Goal: Navigation & Orientation: Find specific page/section

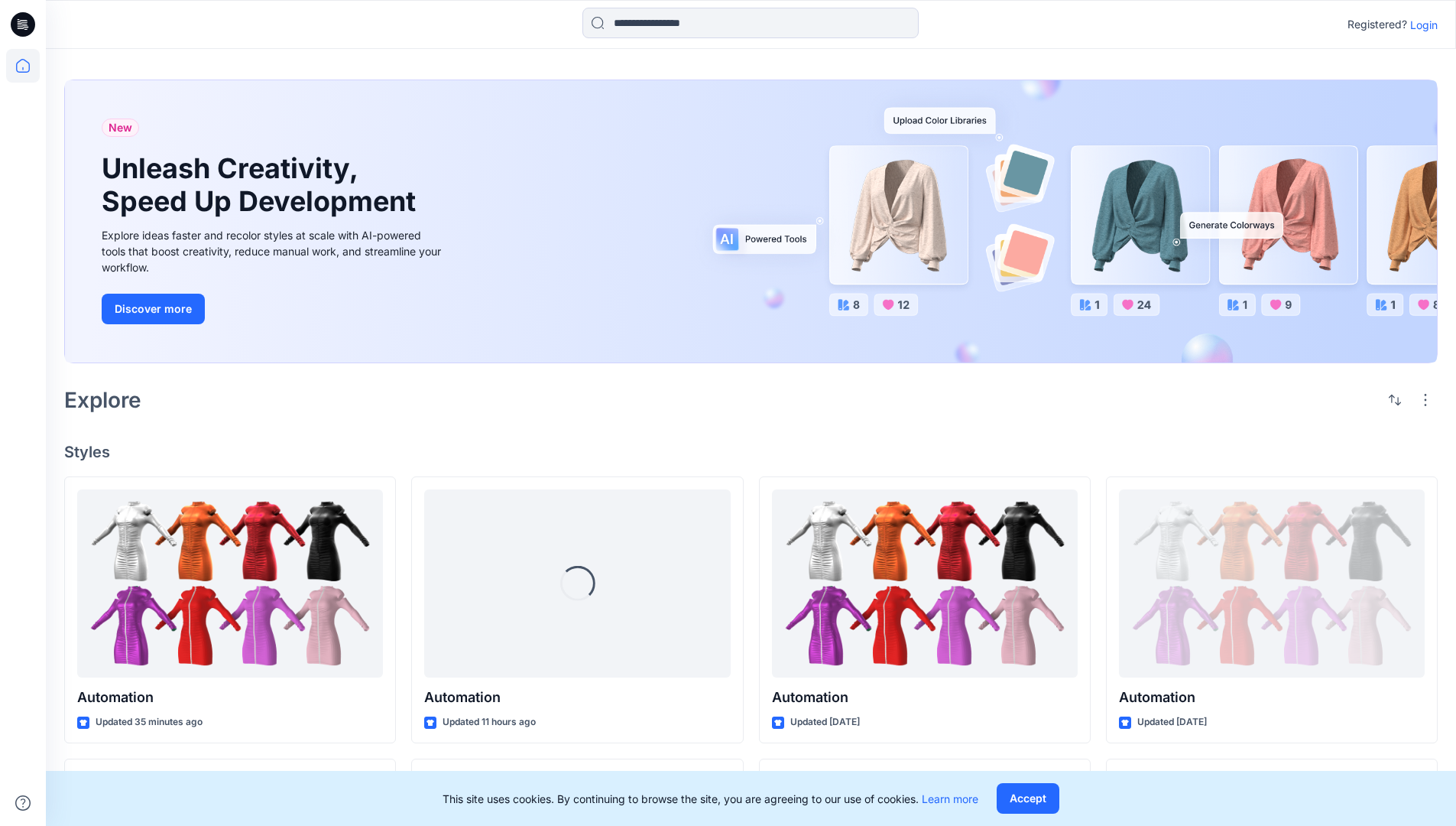
click at [1421, 25] on p "Login" at bounding box center [1424, 25] width 28 height 16
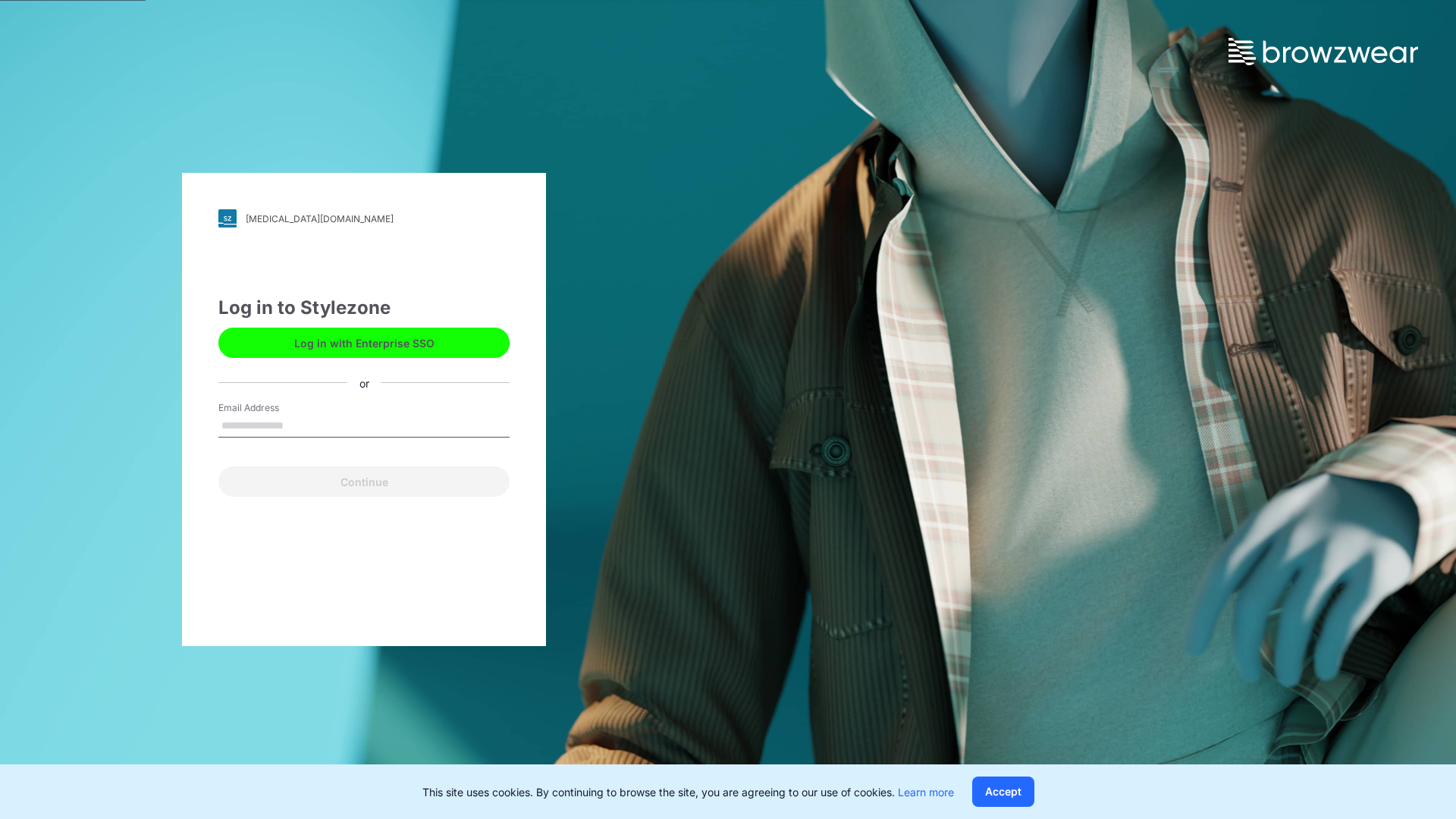
click at [300, 425] on input "Email Address" at bounding box center [364, 426] width 292 height 23
type input "**********"
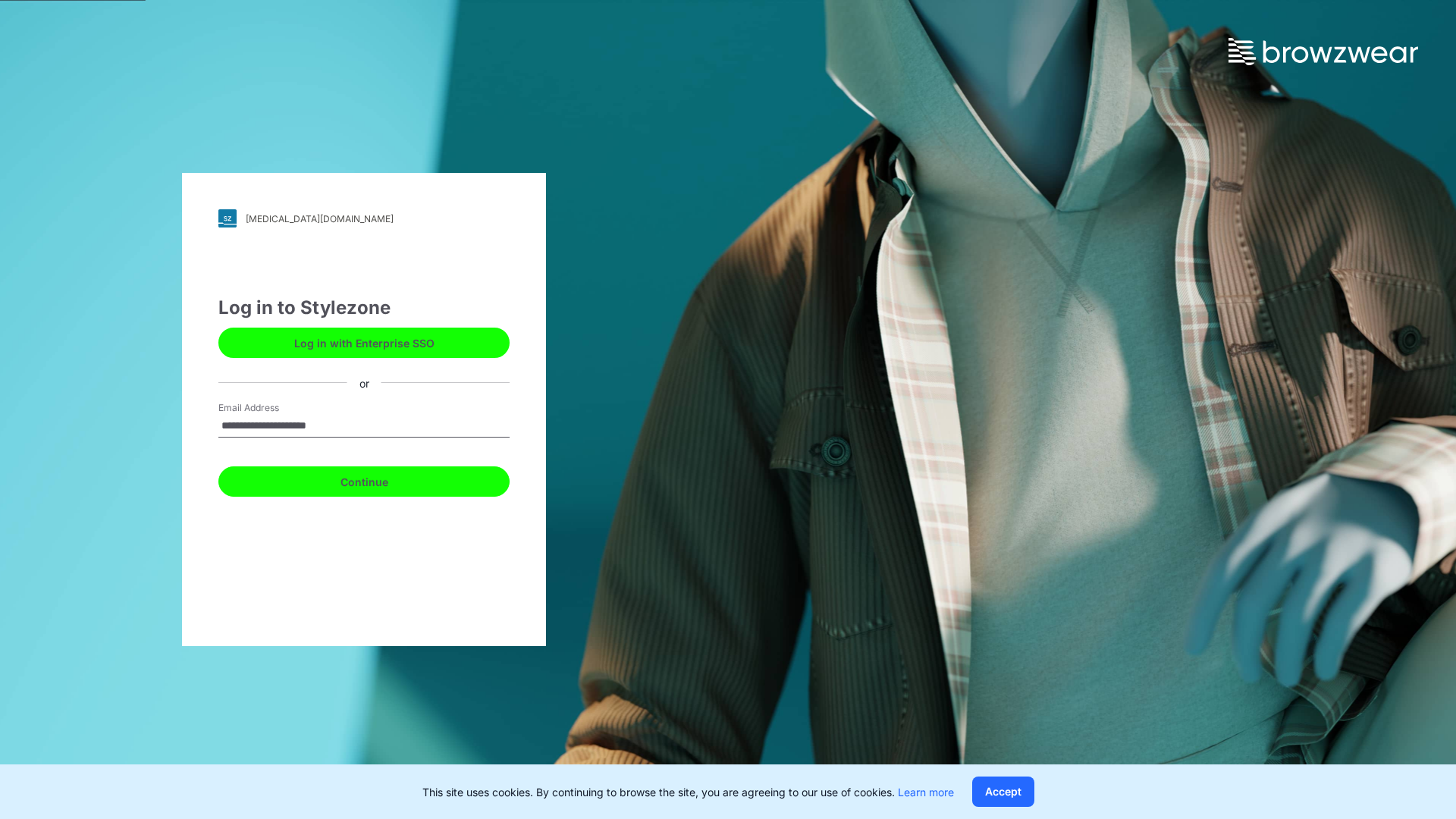
click at [381, 479] on button "Continue" at bounding box center [364, 481] width 292 height 30
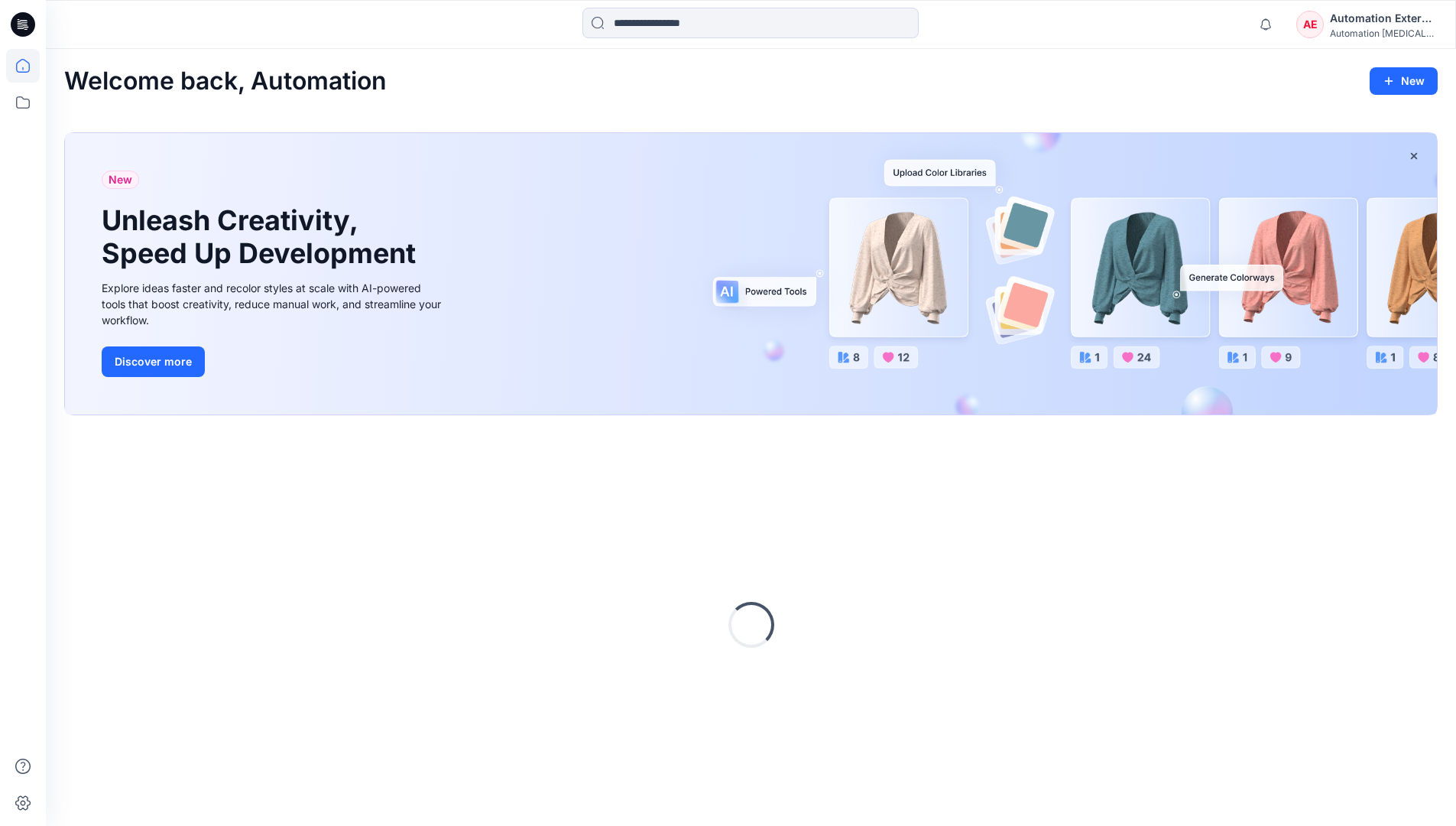
click at [29, 65] on icon at bounding box center [23, 65] width 14 height 14
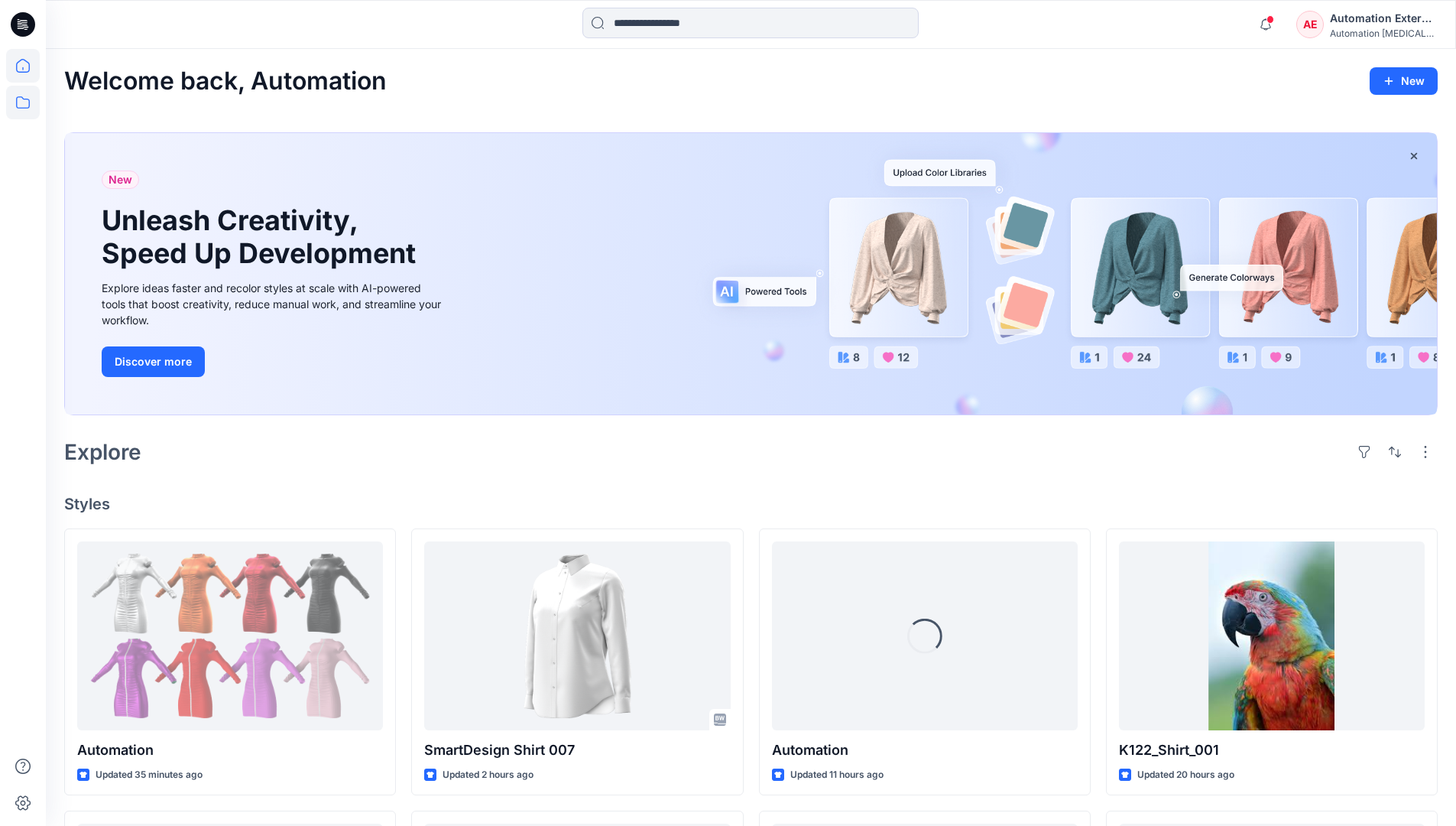
click at [28, 104] on icon at bounding box center [22, 102] width 34 height 34
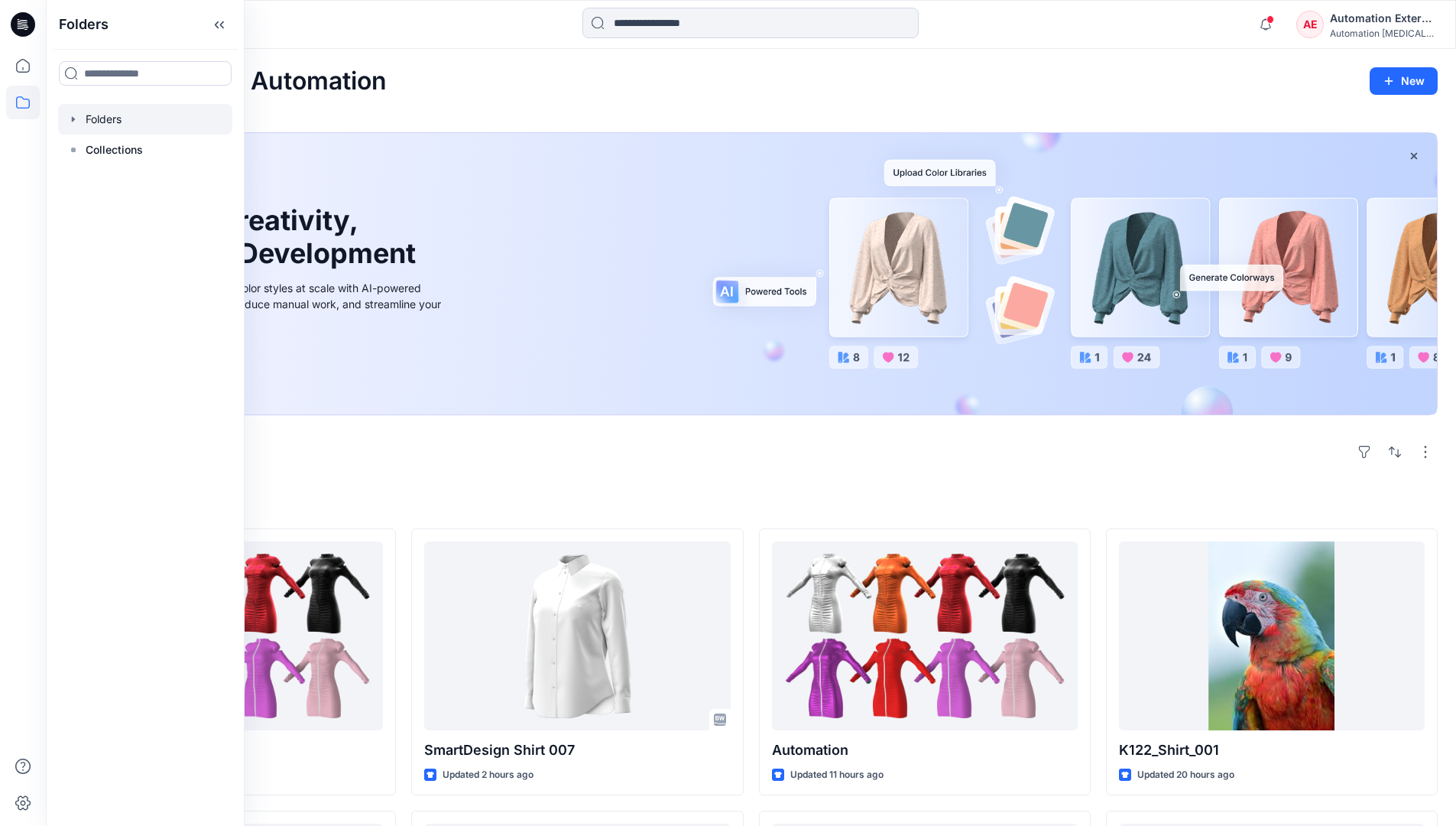
click at [138, 120] on div at bounding box center [145, 119] width 174 height 30
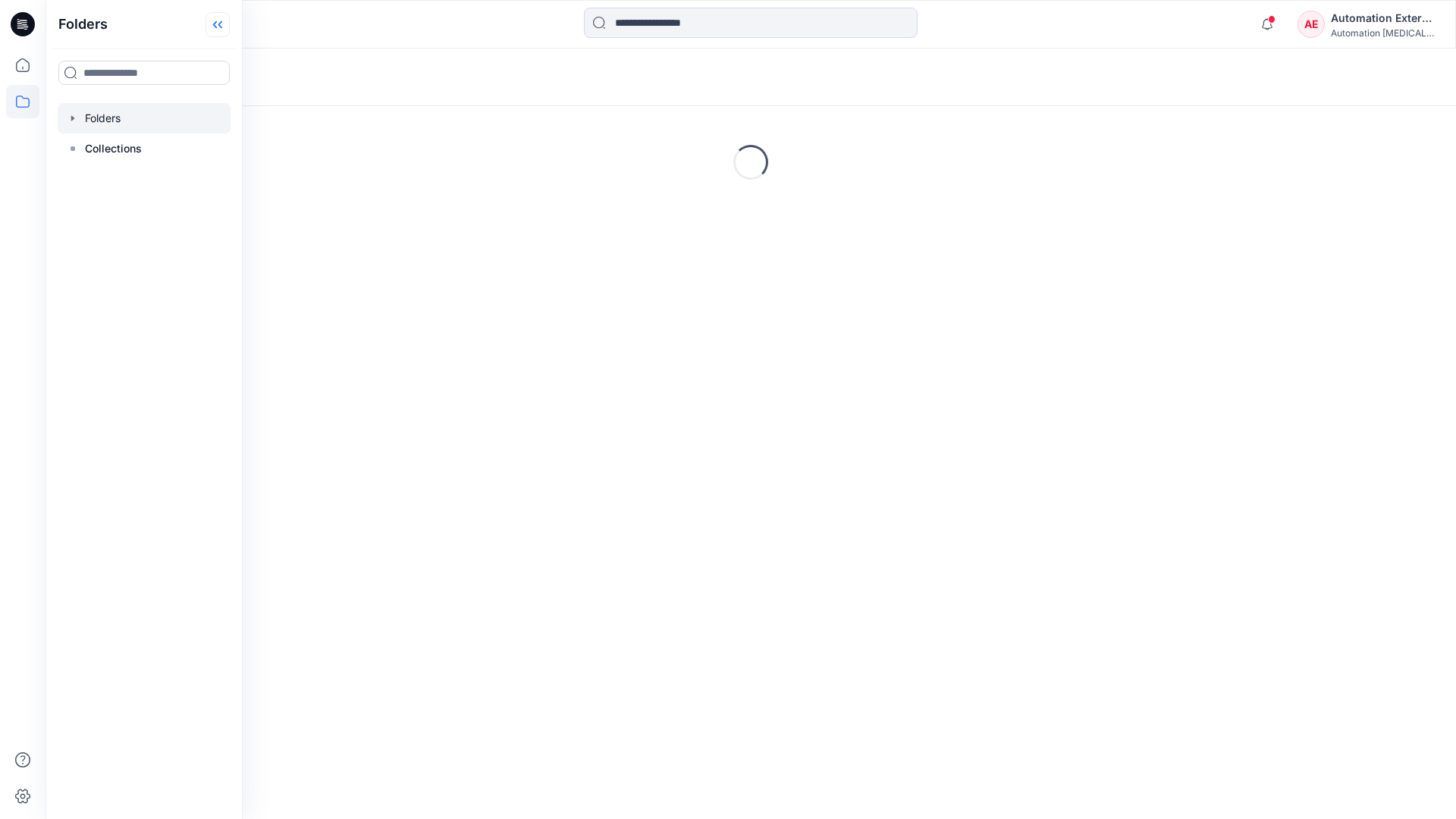
click at [218, 28] on icon at bounding box center [218, 24] width 24 height 25
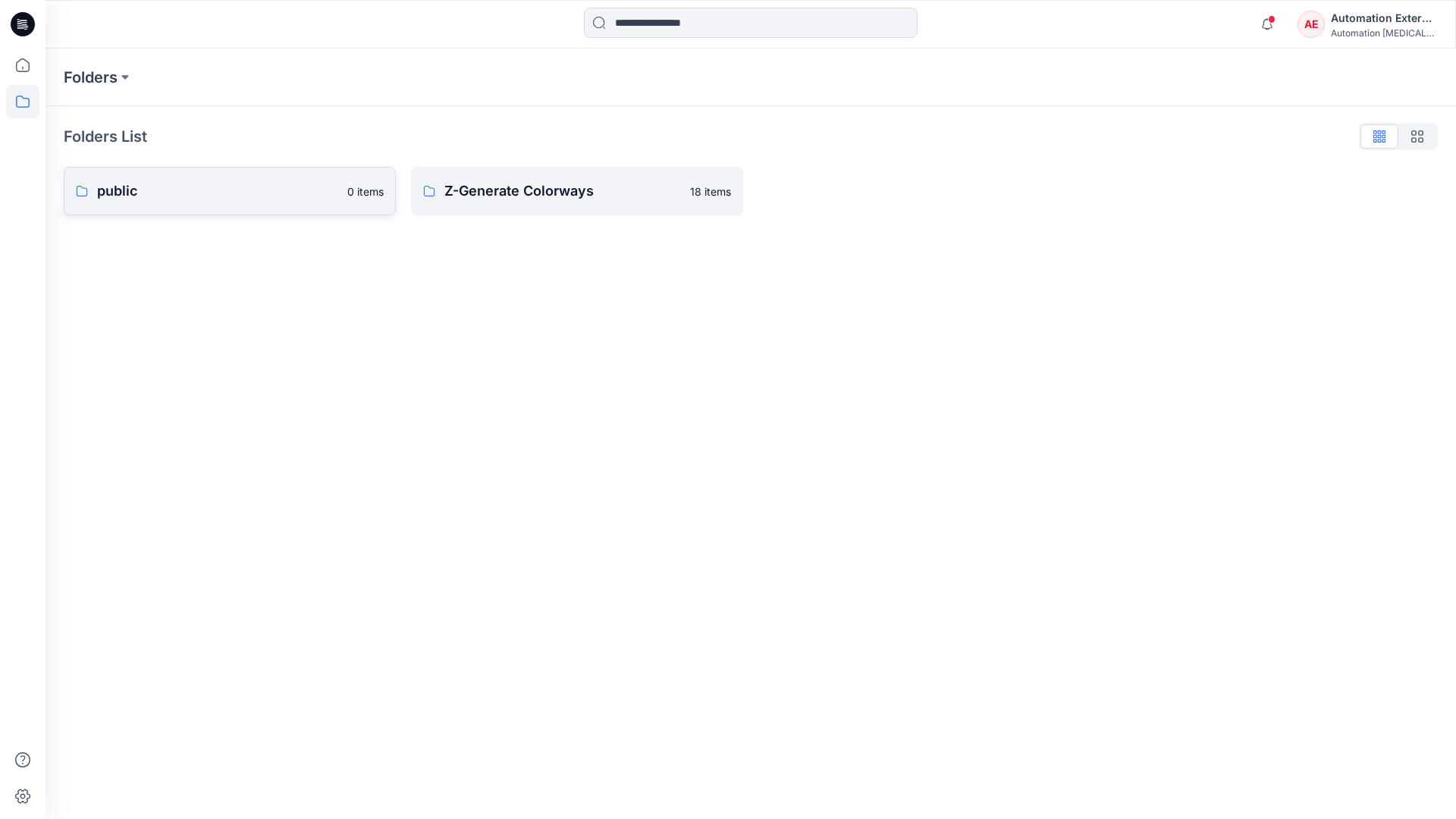
click at [167, 191] on p "public" at bounding box center [218, 191] width 241 height 21
